Goal: Transaction & Acquisition: Purchase product/service

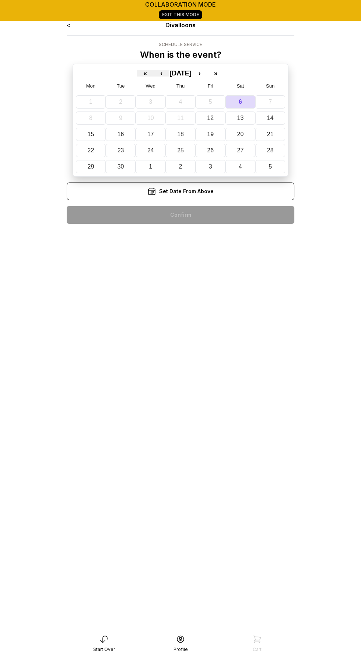
click at [211, 77] on div "« ‹ September 2025 › » Mon Tue Wed Thu Fri Sat Sun 1 2 3 4 5 6 7 8 9 10 11 12 1…" at bounding box center [181, 120] width 216 height 113
click at [208, 73] on button "›" at bounding box center [199, 73] width 16 height 7
click at [181, 121] on button "9" at bounding box center [180, 118] width 31 height 13
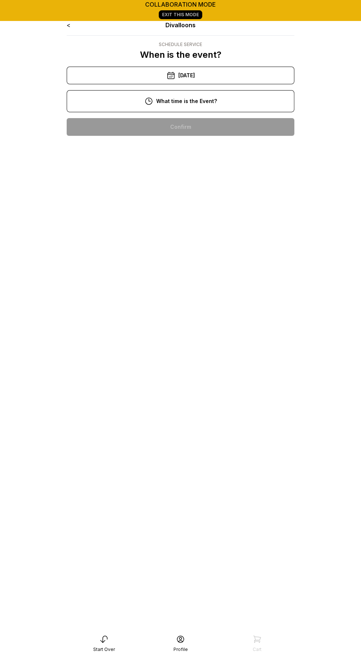
click at [201, 312] on div "6:00 pm" at bounding box center [181, 316] width 216 height 18
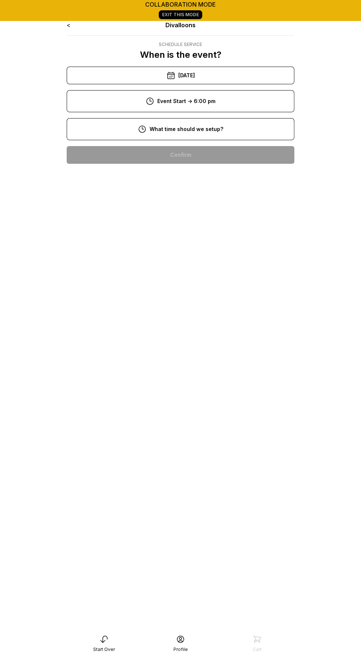
click at [196, 318] on div "3:00 pm" at bounding box center [181, 320] width 216 height 18
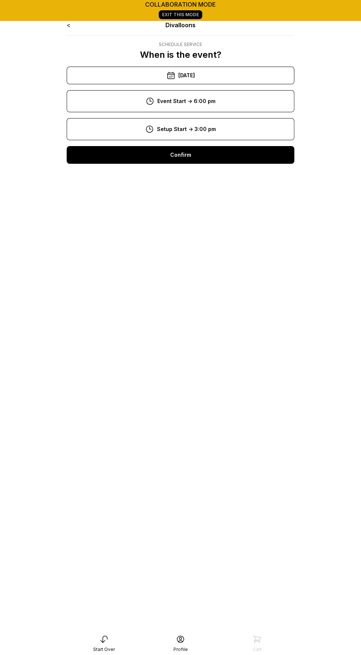
click at [195, 162] on div "Confirm" at bounding box center [180, 155] width 227 height 18
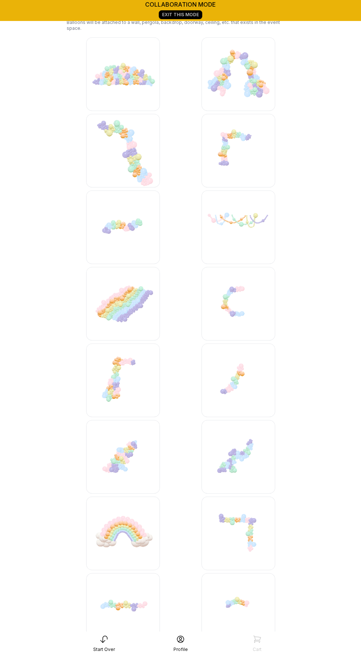
scroll to position [1554, 0]
click at [235, 154] on img at bounding box center [238, 151] width 74 height 74
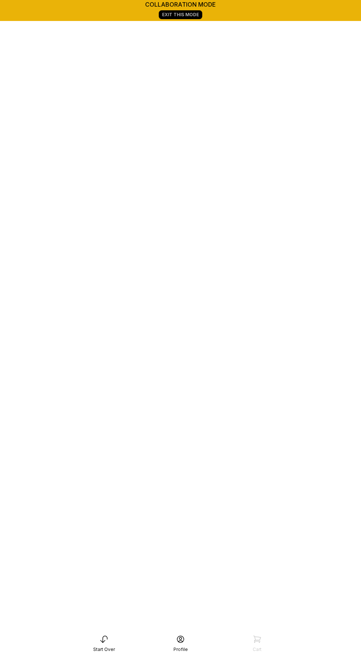
scroll to position [149, 0]
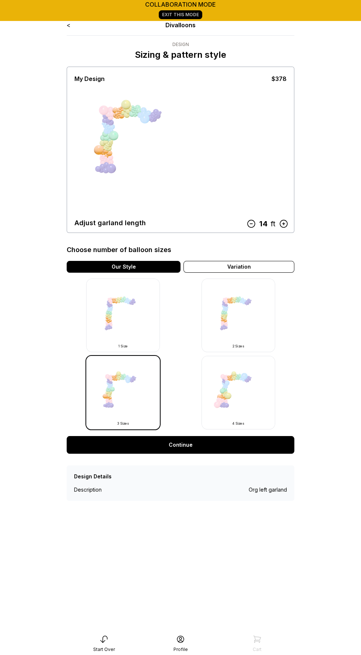
click at [281, 227] on icon at bounding box center [284, 224] width 10 height 10
click at [249, 223] on icon at bounding box center [251, 224] width 10 height 10
click at [245, 318] on img at bounding box center [238, 316] width 74 height 74
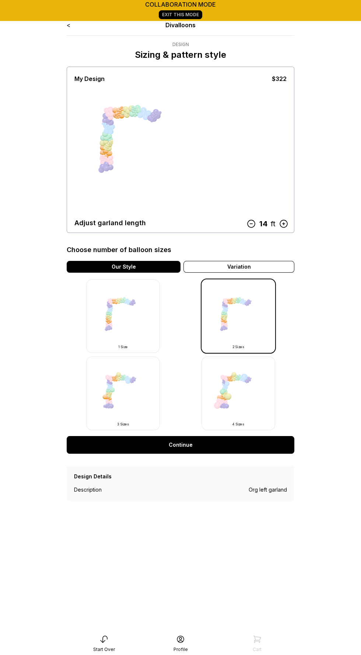
click at [281, 224] on icon at bounding box center [284, 224] width 10 height 10
click at [282, 226] on icon at bounding box center [283, 223] width 7 height 7
click at [283, 224] on icon at bounding box center [283, 223] width 7 height 7
click at [286, 223] on icon at bounding box center [284, 224] width 10 height 10
click at [122, 392] on img at bounding box center [123, 394] width 74 height 74
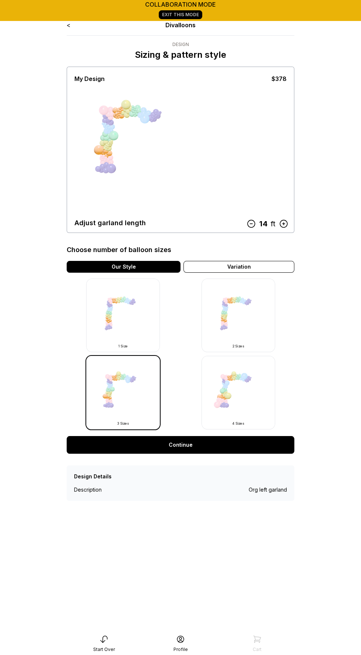
click at [72, 27] on div "< Divalloons" at bounding box center [180, 25] width 227 height 9
click at [69, 27] on link "<" at bounding box center [69, 24] width 4 height 7
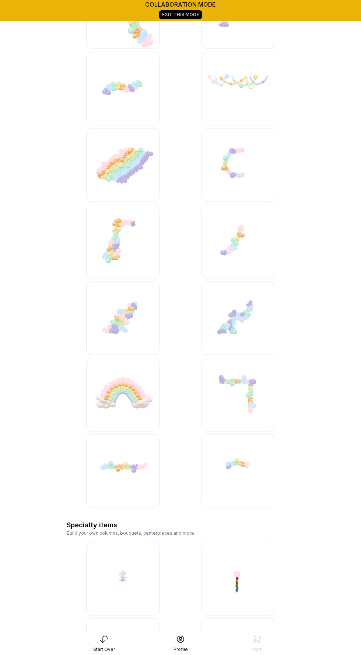
scroll to position [1691, 0]
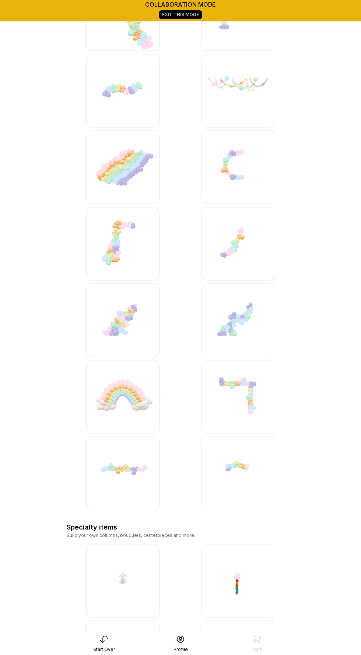
click at [234, 390] on img at bounding box center [238, 397] width 74 height 74
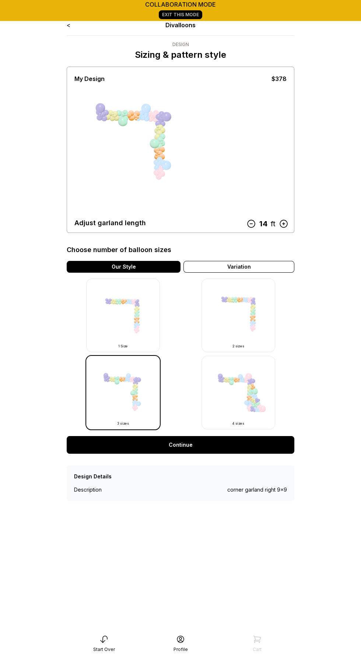
click at [71, 22] on div "< Divalloons" at bounding box center [180, 25] width 227 height 9
click at [65, 24] on div "< Divalloons Design Sizing & pattern style My Design $378 Adjust garland length…" at bounding box center [180, 342] width 239 height 655
click at [73, 25] on div "< Divalloons" at bounding box center [180, 25] width 227 height 9
click at [72, 24] on div "< Divalloons" at bounding box center [180, 25] width 227 height 9
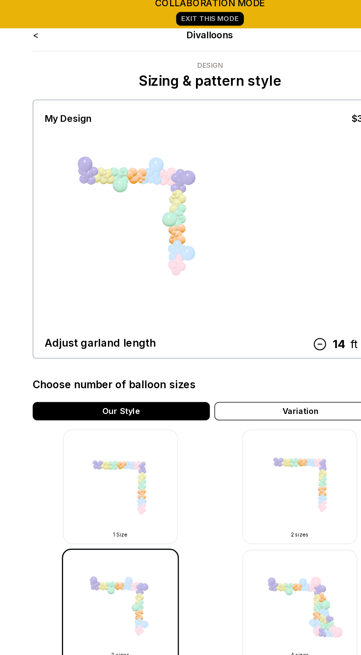
click at [69, 25] on link "<" at bounding box center [69, 24] width 4 height 7
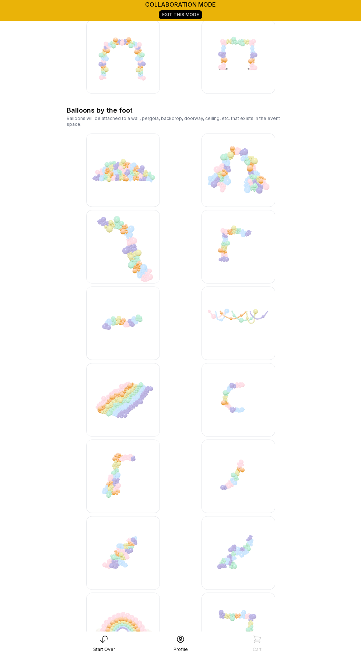
scroll to position [1457, 0]
click at [237, 245] on img at bounding box center [238, 248] width 74 height 74
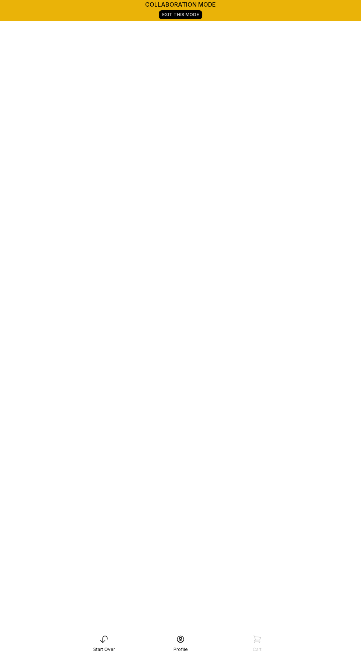
scroll to position [156, 0]
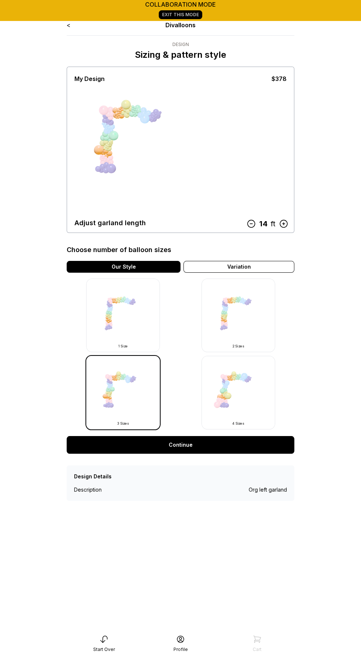
click at [281, 225] on icon at bounding box center [284, 224] width 10 height 10
click at [252, 332] on img at bounding box center [238, 316] width 74 height 74
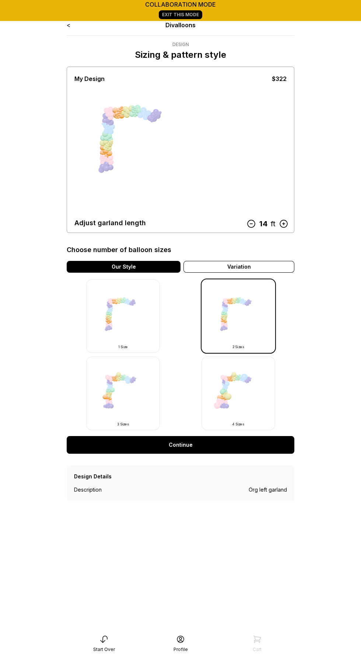
click at [278, 225] on div "14 ft" at bounding box center [267, 223] width 23 height 11
click at [284, 227] on icon at bounding box center [283, 223] width 7 height 7
click at [284, 225] on icon at bounding box center [284, 224] width 10 height 10
click at [283, 225] on icon at bounding box center [284, 224] width 10 height 10
click at [281, 225] on icon at bounding box center [284, 224] width 10 height 10
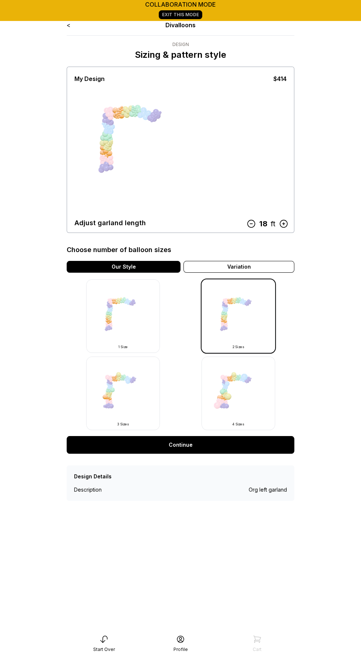
click at [247, 224] on icon at bounding box center [251, 224] width 10 height 10
click at [247, 227] on icon at bounding box center [252, 224] width 10 height 10
click at [194, 443] on link "Continue" at bounding box center [180, 445] width 227 height 18
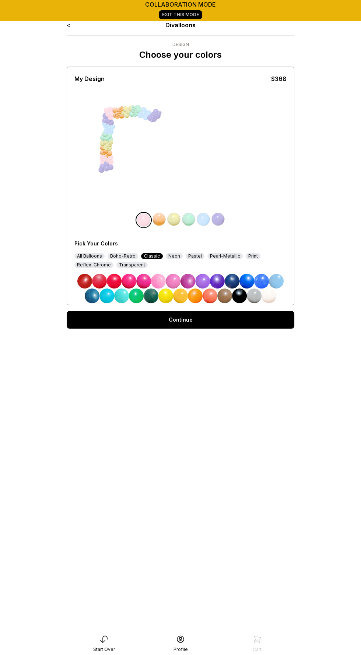
click at [233, 281] on img at bounding box center [231, 281] width 15 height 15
click at [155, 221] on img at bounding box center [159, 219] width 15 height 15
click at [180, 296] on img at bounding box center [180, 296] width 15 height 15
click at [89, 253] on div "All Balloons" at bounding box center [89, 256] width 30 height 6
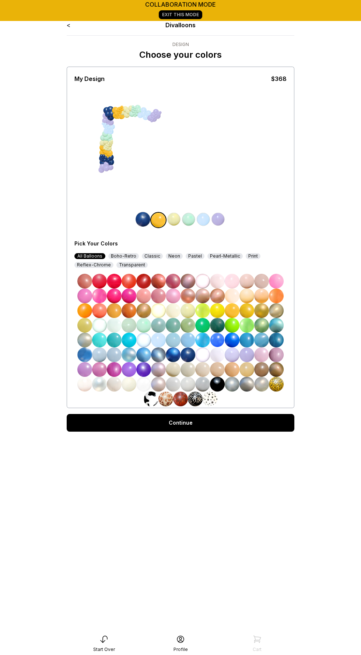
click at [231, 314] on img at bounding box center [231, 310] width 15 height 15
click at [215, 219] on img at bounding box center [218, 219] width 15 height 15
click at [188, 356] on img at bounding box center [187, 354] width 15 height 15
click at [167, 222] on img at bounding box center [172, 219] width 15 height 15
click at [128, 385] on img at bounding box center [128, 384] width 15 height 15
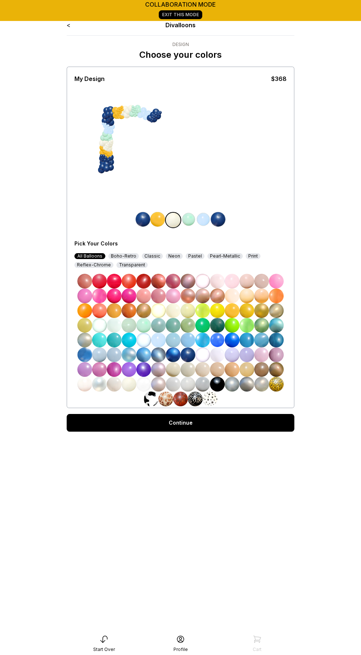
click at [79, 386] on img at bounding box center [84, 384] width 15 height 15
click at [148, 254] on div "Classic" at bounding box center [152, 256] width 21 height 6
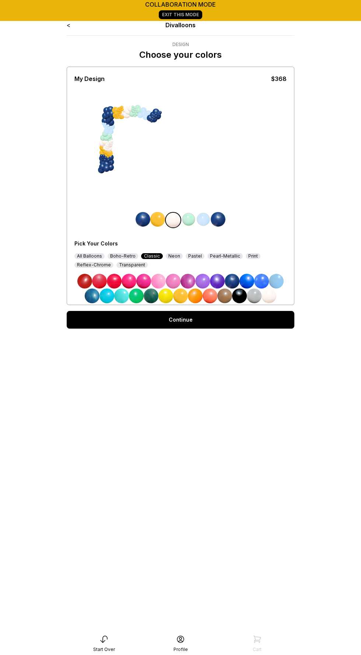
click at [267, 296] on img at bounding box center [268, 296] width 15 height 15
click at [187, 219] on img at bounding box center [188, 219] width 15 height 15
click at [229, 283] on img at bounding box center [231, 281] width 15 height 15
click at [201, 222] on img at bounding box center [203, 219] width 15 height 15
click at [155, 219] on img at bounding box center [157, 219] width 15 height 15
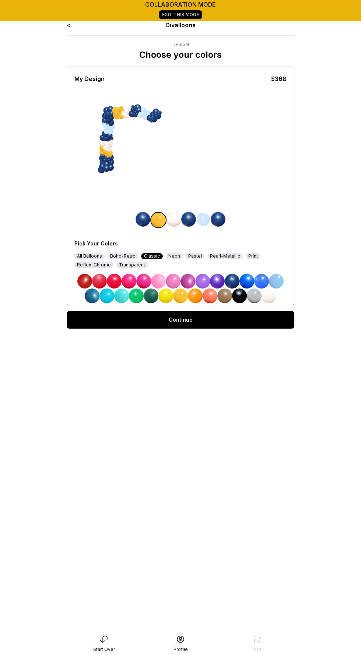
click at [203, 219] on img at bounding box center [203, 219] width 15 height 15
click at [92, 259] on div "All Balloons Boho-Retro Classic Neon Pastel Pearl-Metallic Print Reflex-Chrome …" at bounding box center [180, 260] width 212 height 15
click at [92, 256] on div "All Balloons" at bounding box center [89, 256] width 30 height 6
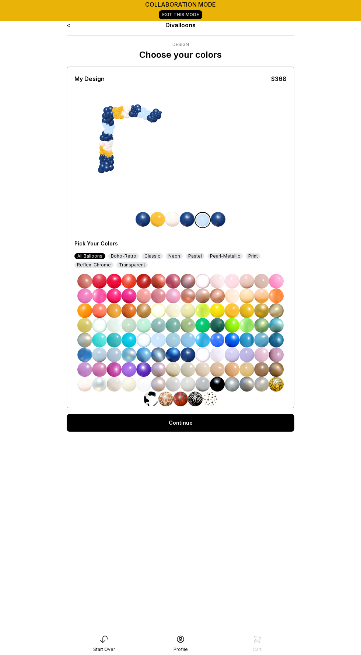
click at [232, 311] on img at bounding box center [231, 310] width 15 height 15
click at [217, 218] on img at bounding box center [218, 219] width 15 height 15
click at [82, 385] on img at bounding box center [84, 384] width 15 height 15
click at [188, 356] on img at bounding box center [187, 354] width 15 height 15
click at [230, 312] on img at bounding box center [231, 310] width 15 height 15
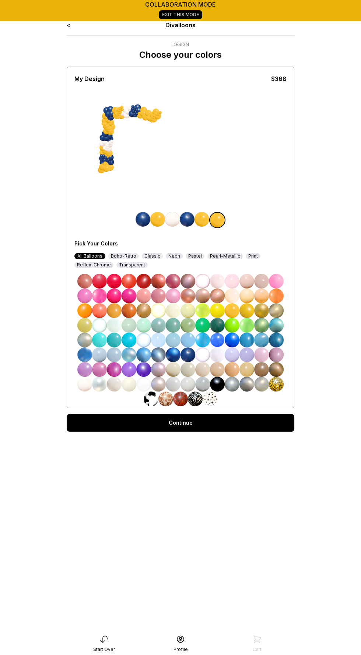
click at [187, 355] on img at bounding box center [187, 354] width 15 height 15
click at [155, 219] on img at bounding box center [157, 219] width 15 height 15
click at [83, 386] on img at bounding box center [84, 384] width 15 height 15
click at [174, 217] on img at bounding box center [173, 219] width 15 height 15
click at [229, 311] on img at bounding box center [231, 310] width 15 height 15
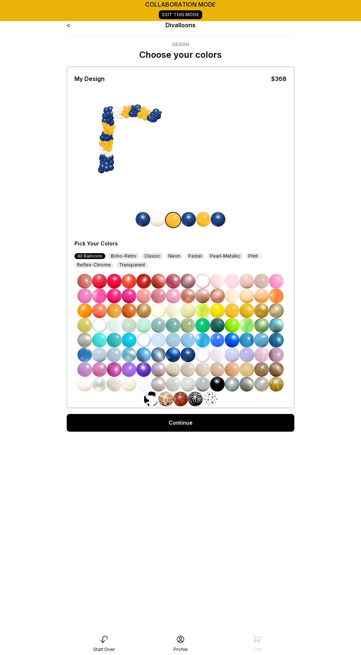
click at [199, 219] on img at bounding box center [203, 219] width 15 height 15
click at [77, 386] on div at bounding box center [180, 340] width 212 height 132
click at [186, 387] on img at bounding box center [187, 384] width 15 height 15
click at [128, 384] on img at bounding box center [128, 384] width 15 height 15
click at [227, 310] on img at bounding box center [231, 310] width 15 height 15
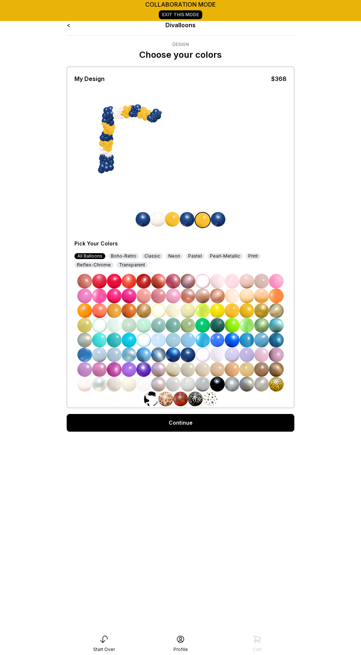
click at [173, 219] on img at bounding box center [172, 219] width 15 height 15
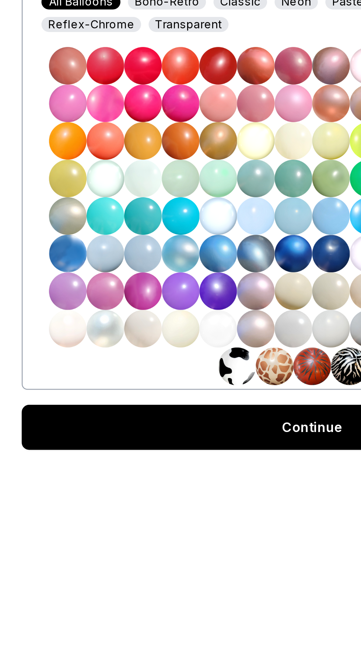
click at [188, 385] on img at bounding box center [187, 384] width 15 height 15
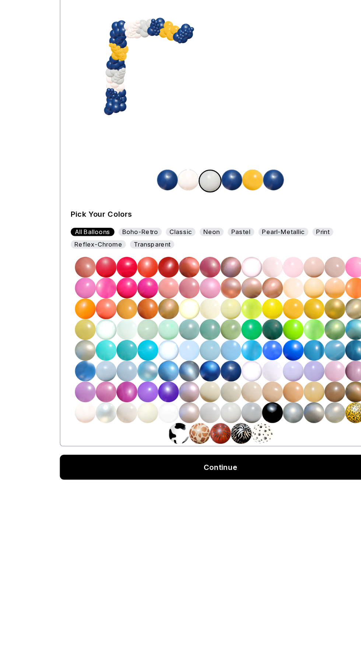
click at [82, 386] on img at bounding box center [84, 384] width 15 height 15
click at [158, 219] on img at bounding box center [157, 219] width 15 height 15
click at [229, 313] on img at bounding box center [231, 310] width 15 height 15
click at [216, 213] on img at bounding box center [218, 219] width 15 height 15
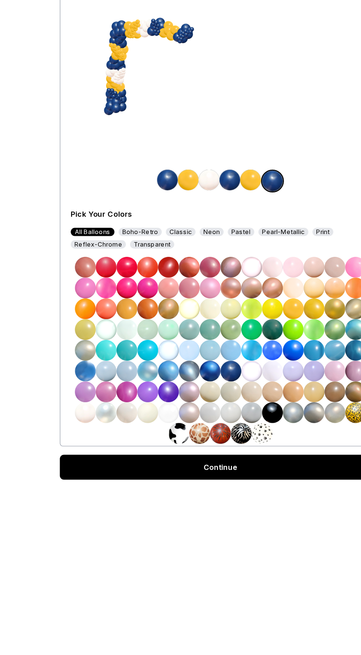
click at [182, 219] on img at bounding box center [187, 219] width 15 height 15
click at [79, 383] on img at bounding box center [84, 384] width 15 height 15
click at [189, 353] on img at bounding box center [187, 354] width 15 height 15
click at [219, 423] on link "Continue" at bounding box center [180, 423] width 227 height 18
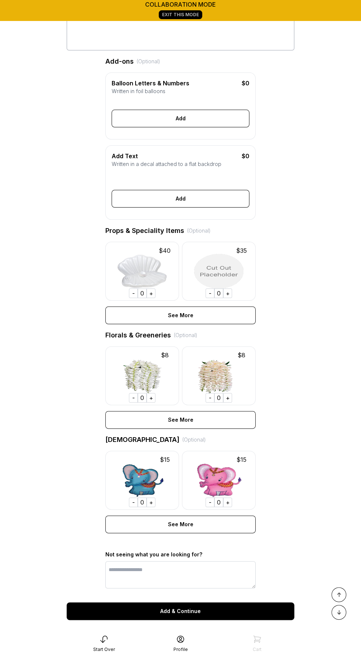
scroll to position [197, 0]
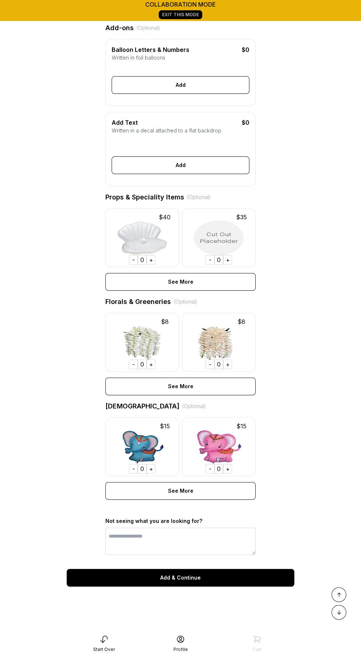
click at [221, 580] on div "Add & Continue" at bounding box center [180, 578] width 227 height 18
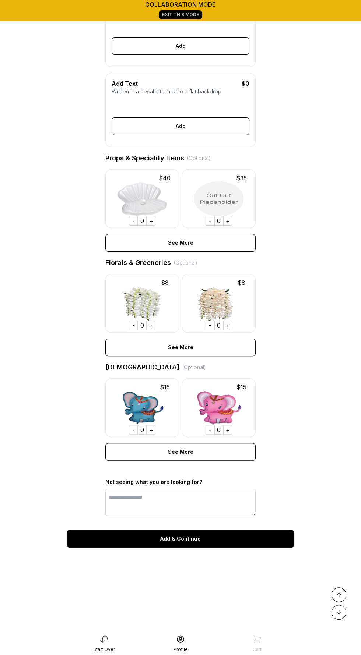
scroll to position [247, 0]
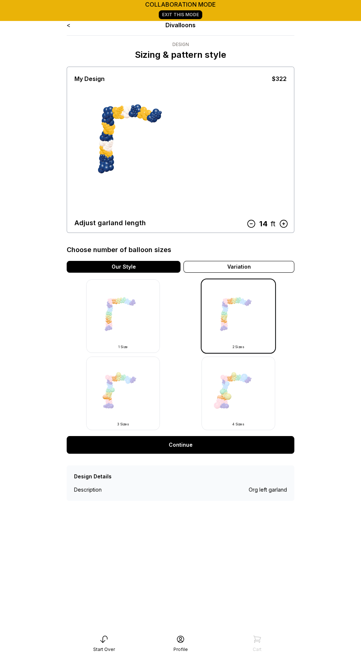
click at [281, 227] on icon at bounding box center [284, 224] width 10 height 10
click at [227, 441] on link "Continue" at bounding box center [180, 445] width 227 height 18
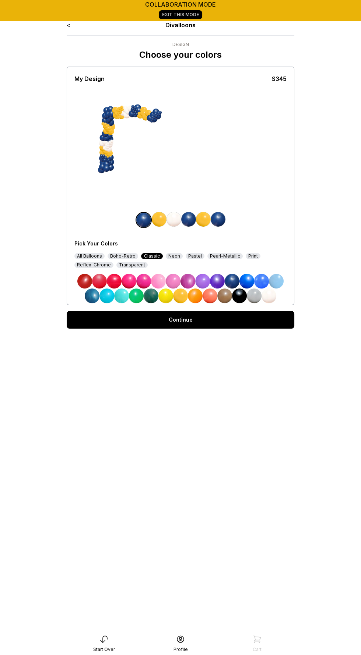
click at [218, 318] on link "Continue" at bounding box center [180, 320] width 227 height 18
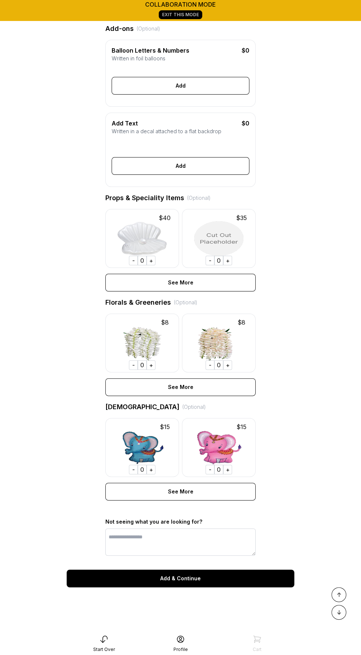
scroll to position [197, 0]
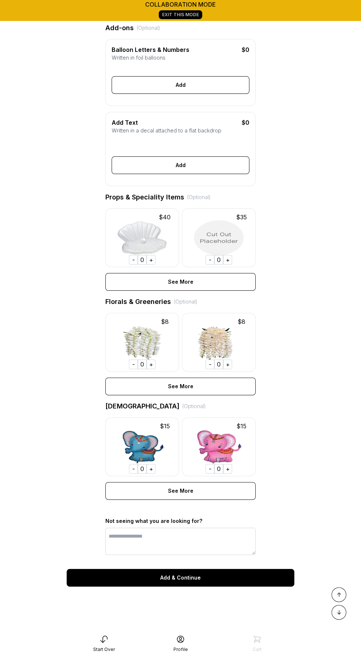
click at [223, 575] on div "Add & Continue" at bounding box center [180, 578] width 227 height 18
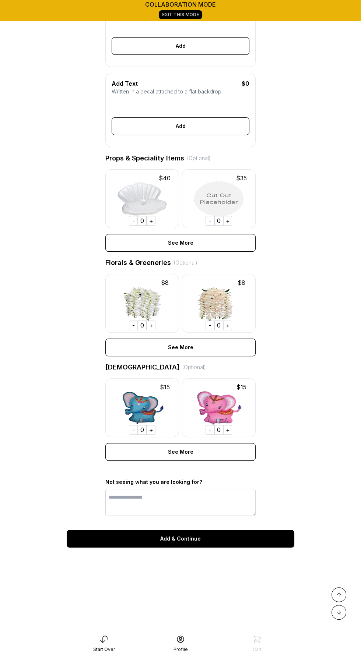
scroll to position [247, 0]
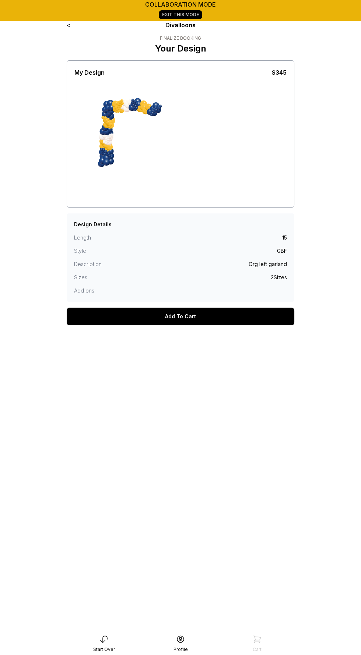
click at [203, 315] on div "Add To Cart" at bounding box center [180, 317] width 227 height 18
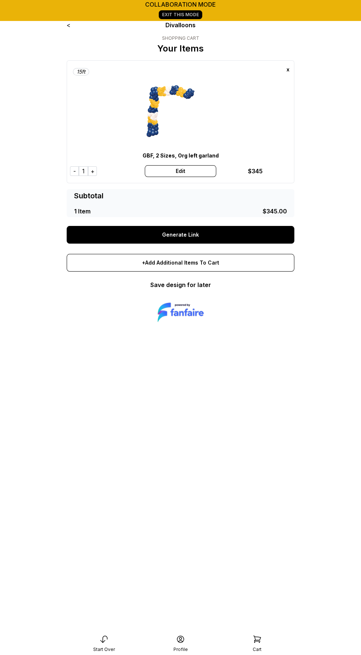
click at [193, 234] on link "Generate Link" at bounding box center [180, 235] width 227 height 18
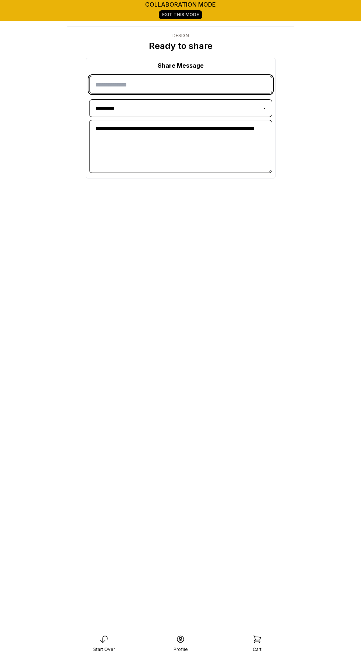
click at [215, 85] on input "input" at bounding box center [180, 85] width 183 height 18
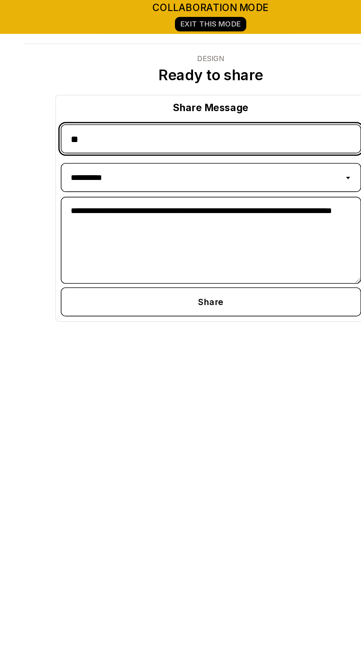
type input "*"
type input "**********"
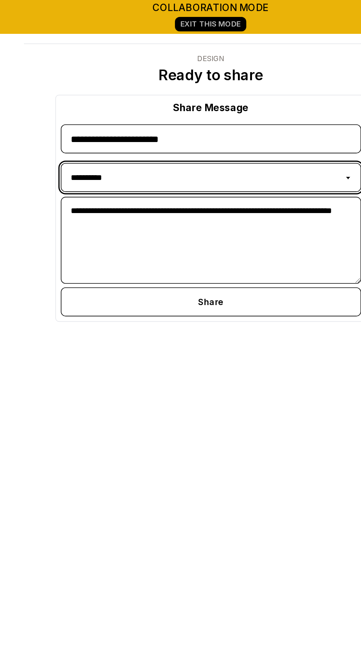
click at [225, 106] on select "**********" at bounding box center [180, 108] width 183 height 18
select select "*****"
click at [89, 99] on select "**********" at bounding box center [180, 108] width 183 height 18
click at [212, 106] on select "**********" at bounding box center [180, 108] width 183 height 18
click at [89, 99] on select "**********" at bounding box center [180, 108] width 183 height 18
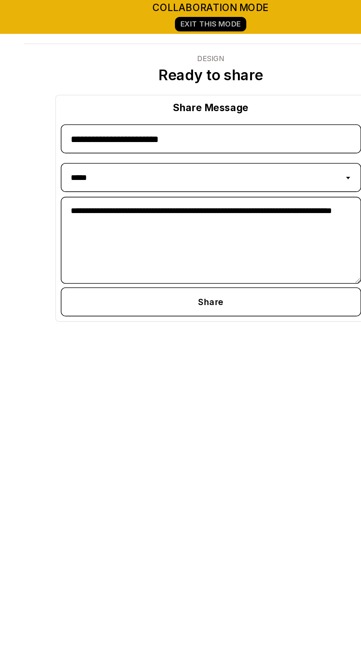
click at [199, 181] on div "Share" at bounding box center [180, 184] width 183 height 18
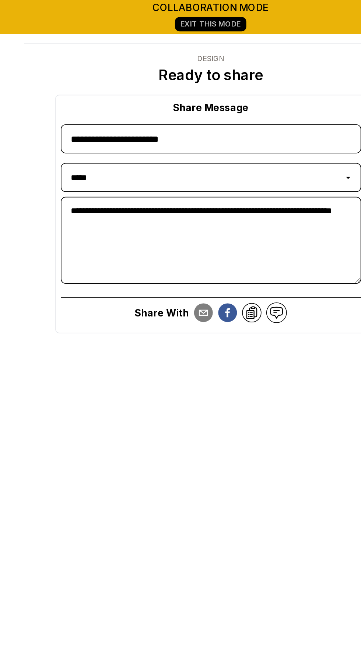
click at [204, 191] on icon at bounding box center [205, 190] width 6 height 7
